Goal: Information Seeking & Learning: Learn about a topic

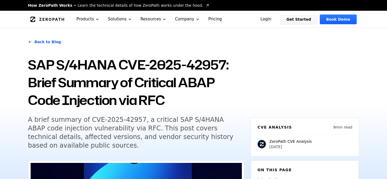
scroll to position [54, 0]
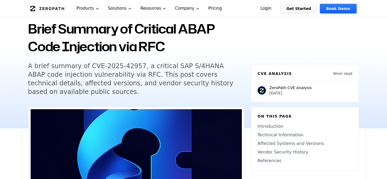
click at [243, 40] on h1 "SAP S/4HANA CVE-2025-42957: Brief Summary of Critical ABAP Code Injection via R…" at bounding box center [136, 28] width 216 height 53
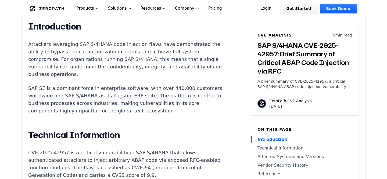
scroll to position [403, 0]
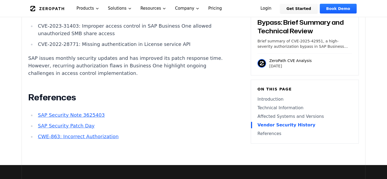
scroll to position [752, 0]
